Goal: Task Accomplishment & Management: Manage account settings

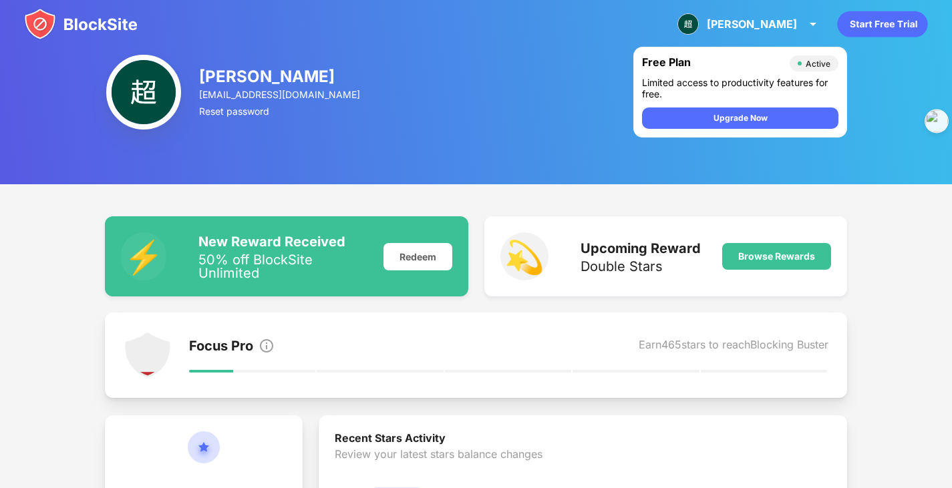
drag, startPoint x: 286, startPoint y: 213, endPoint x: 102, endPoint y: 289, distance: 199.2
click at [103, 25] on img at bounding box center [81, 24] width 114 height 32
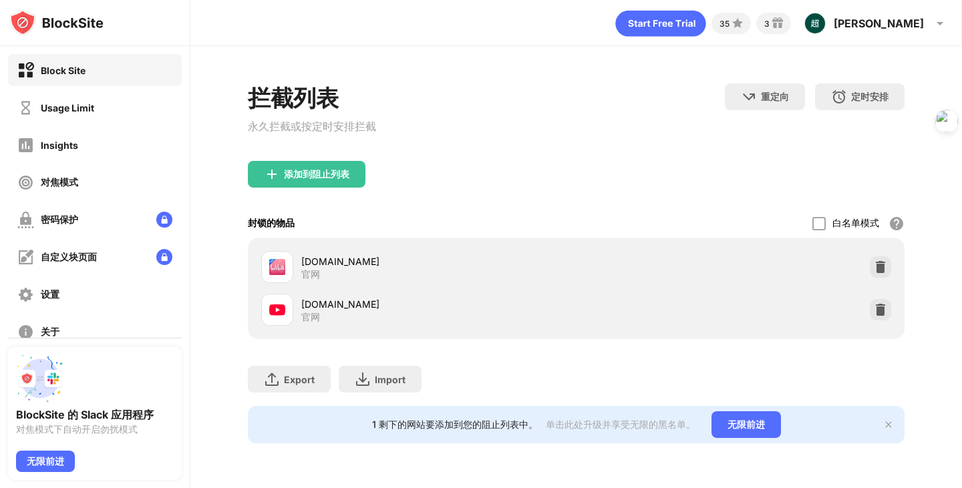
click at [357, 180] on div "添加到阻止列表" at bounding box center [307, 174] width 118 height 27
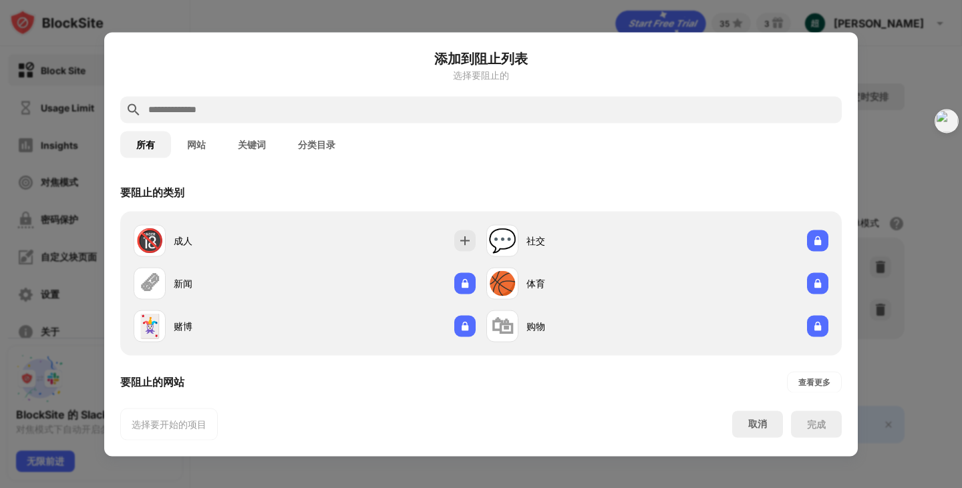
click at [208, 104] on input "text" at bounding box center [491, 110] width 689 height 16
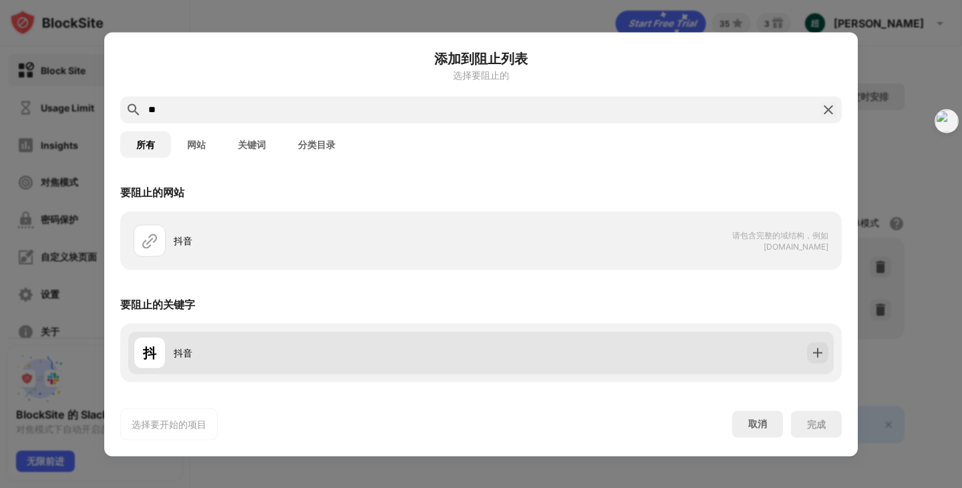
type input "**"
click at [212, 357] on div "抖音" at bounding box center [327, 353] width 307 height 14
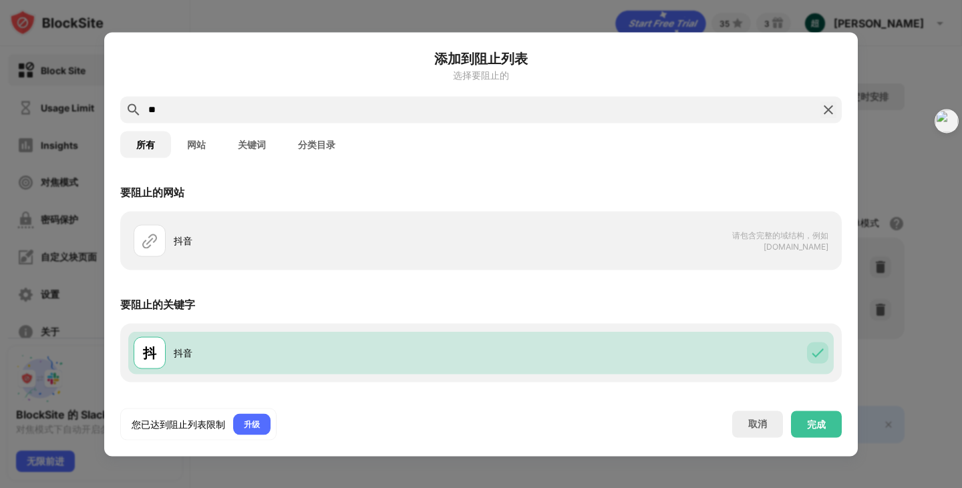
drag, startPoint x: 208, startPoint y: 356, endPoint x: 828, endPoint y: 429, distance: 624.2
click at [828, 429] on div "完成" at bounding box center [816, 424] width 51 height 27
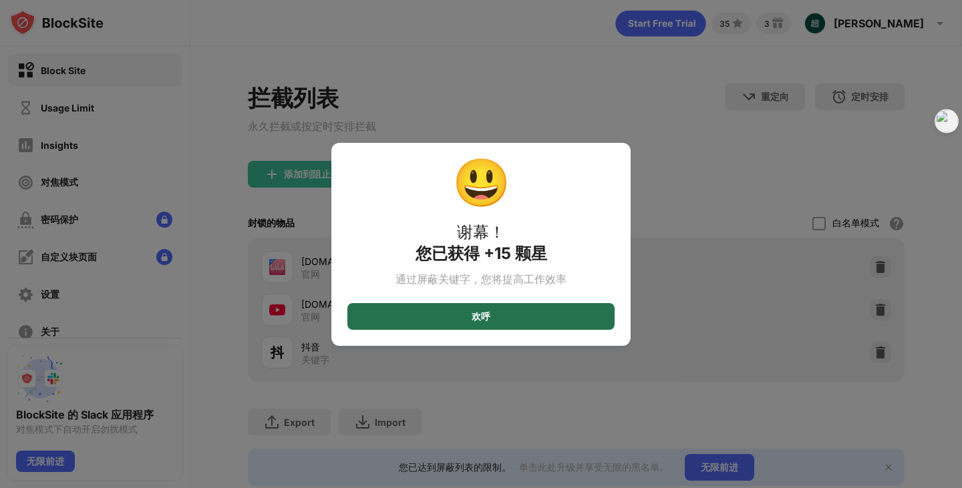
click at [504, 318] on div "欢呼" at bounding box center [480, 316] width 267 height 27
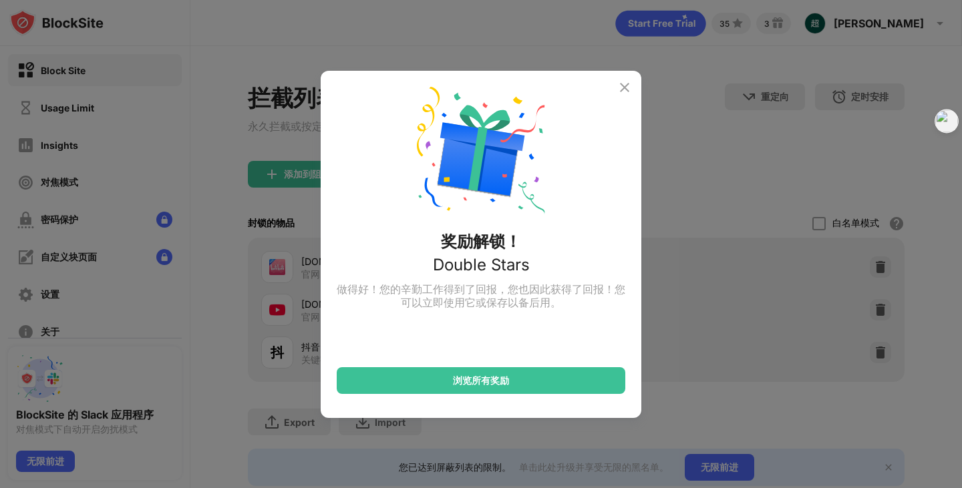
click at [624, 81] on img at bounding box center [625, 87] width 16 height 16
